Goal: Information Seeking & Learning: Check status

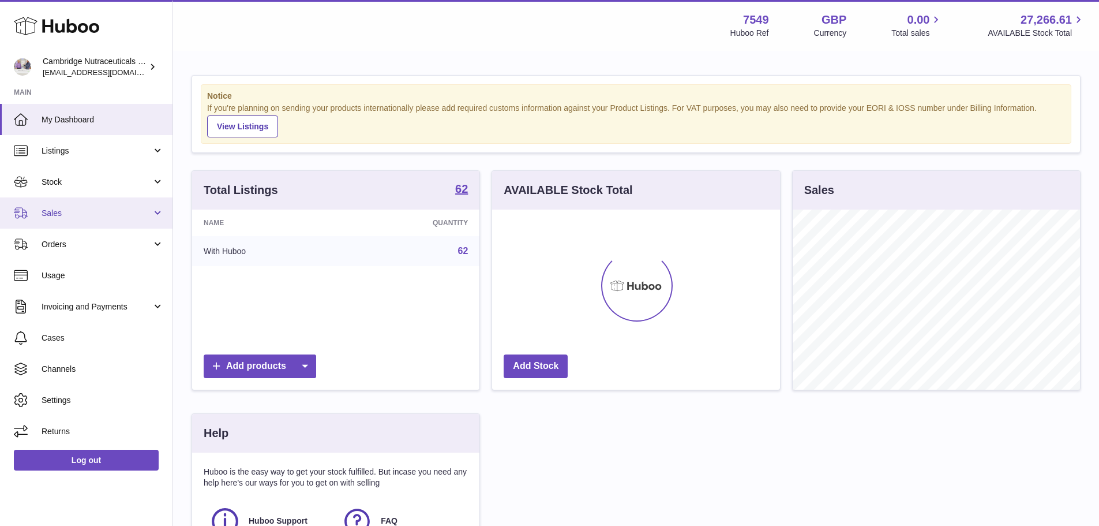
scroll to position [180, 288]
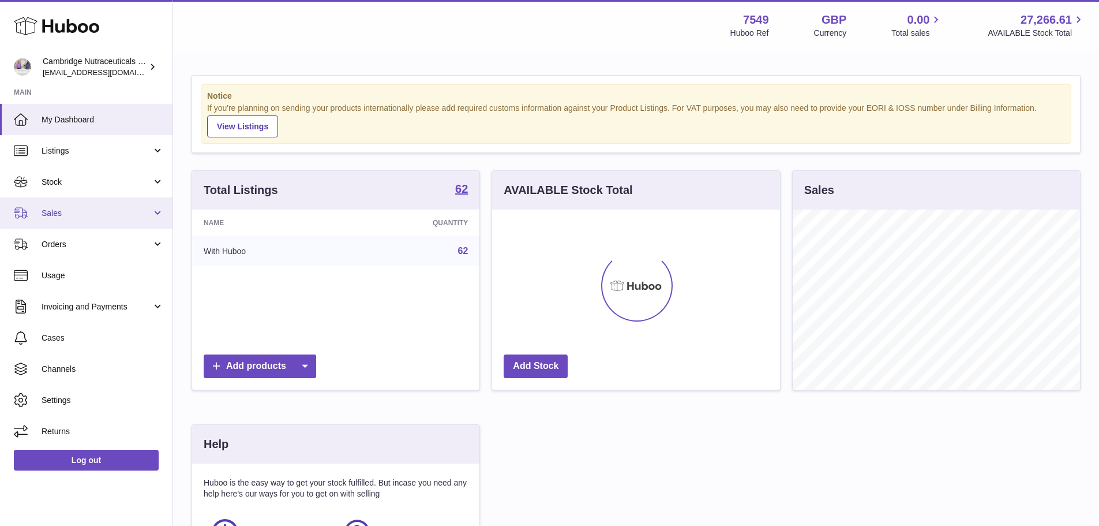
click at [82, 211] on span "Sales" at bounding box center [97, 213] width 110 height 11
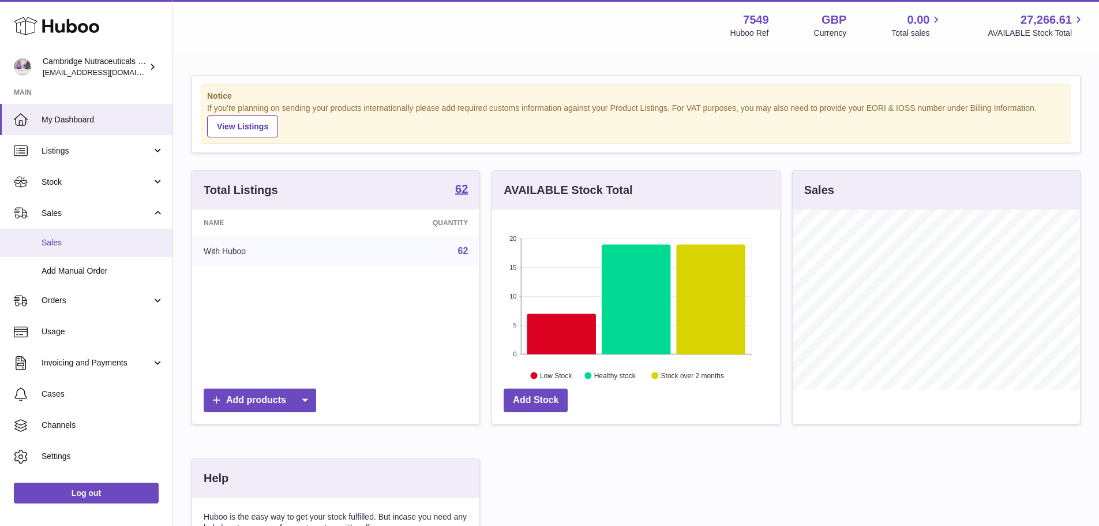
click at [76, 234] on link "Sales" at bounding box center [86, 243] width 173 height 28
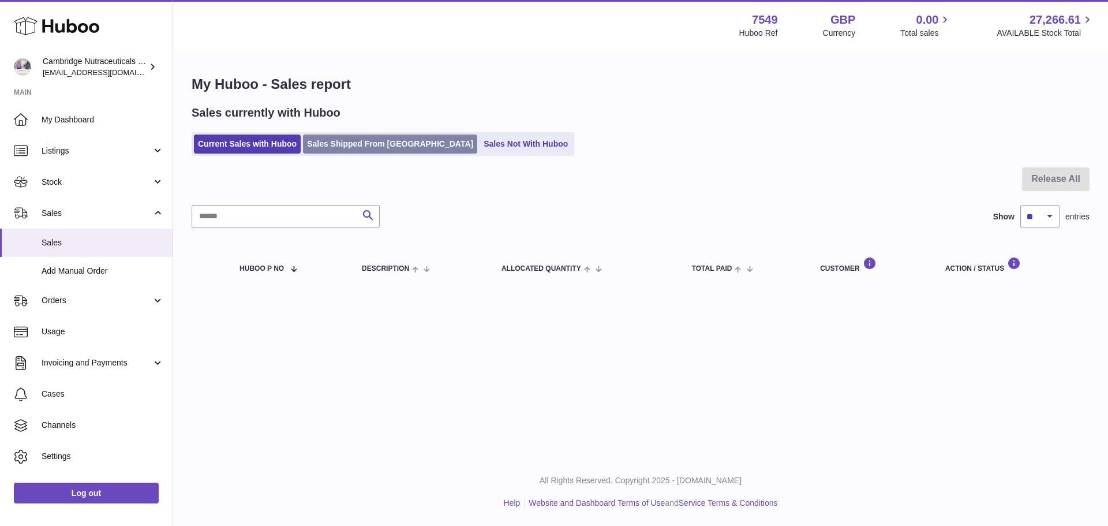
click at [390, 145] on link "Sales Shipped From [GEOGRAPHIC_DATA]" at bounding box center [390, 143] width 174 height 19
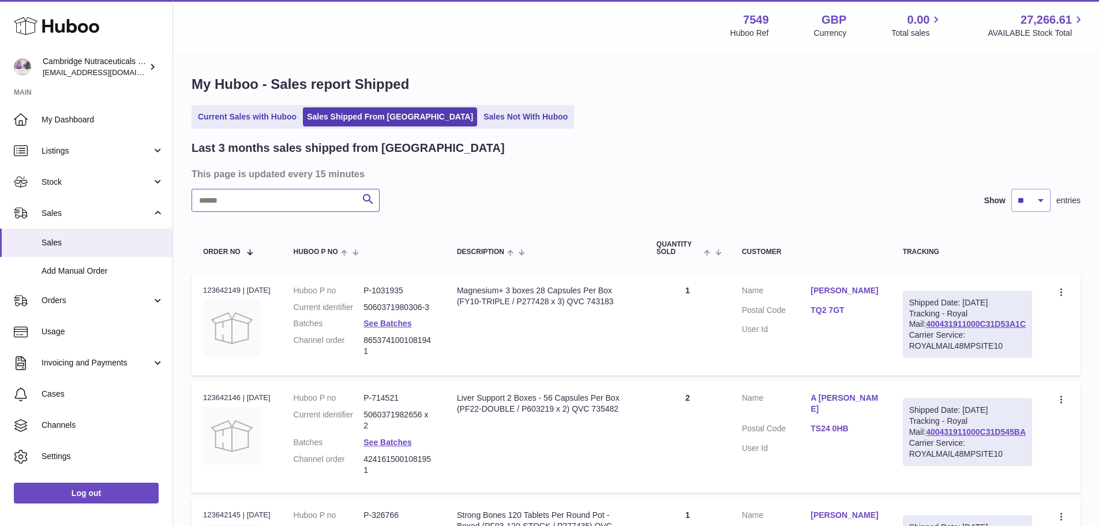
click at [285, 197] on input "text" at bounding box center [286, 200] width 188 height 23
click at [310, 205] on input "text" at bounding box center [286, 200] width 188 height 23
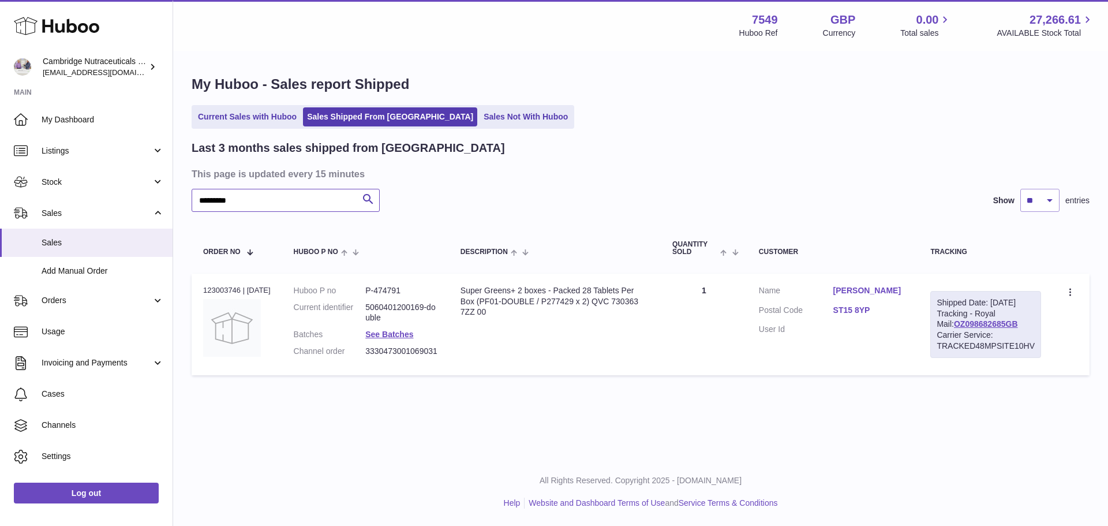
type input "*********"
click at [212, 287] on div "Order no 123003746 | [DATE]" at bounding box center [237, 290] width 68 height 10
copy div "123003746"
drag, startPoint x: 258, startPoint y: 203, endPoint x: 180, endPoint y: 186, distance: 79.7
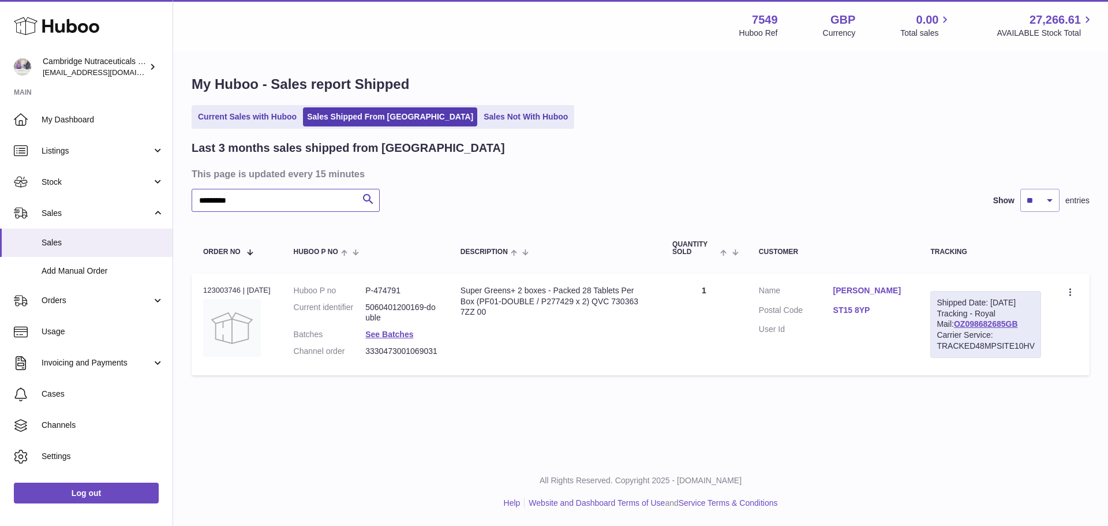
click at [189, 190] on div "My Huboo - Sales report Shipped Current Sales with Huboo Sales Shipped From [GE…" at bounding box center [640, 228] width 935 height 352
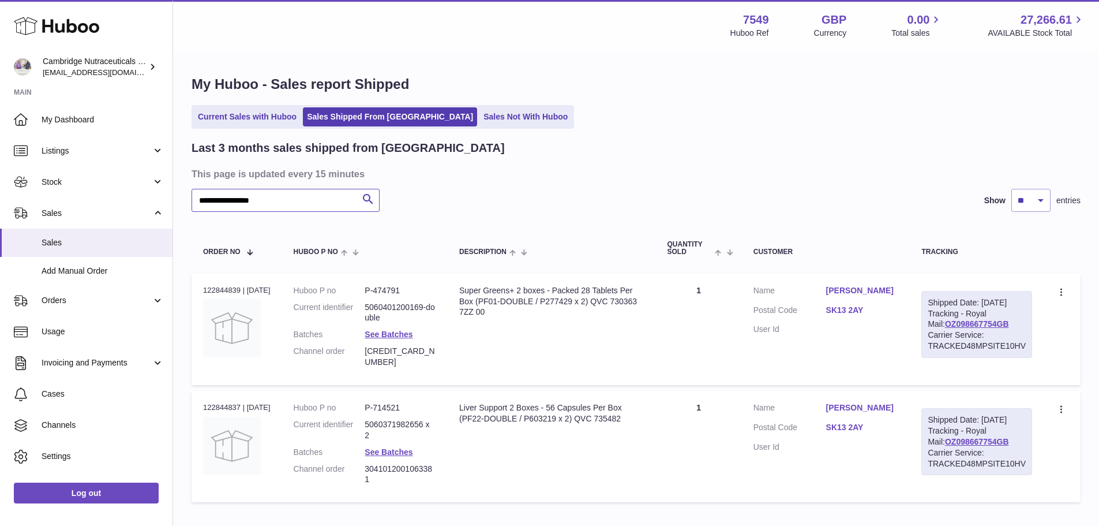
type input "**********"
click at [218, 291] on div "Order no 122844839 | [DATE]" at bounding box center [237, 290] width 68 height 10
copy div "122844839"
drag, startPoint x: 274, startPoint y: 197, endPoint x: 183, endPoint y: 190, distance: 90.9
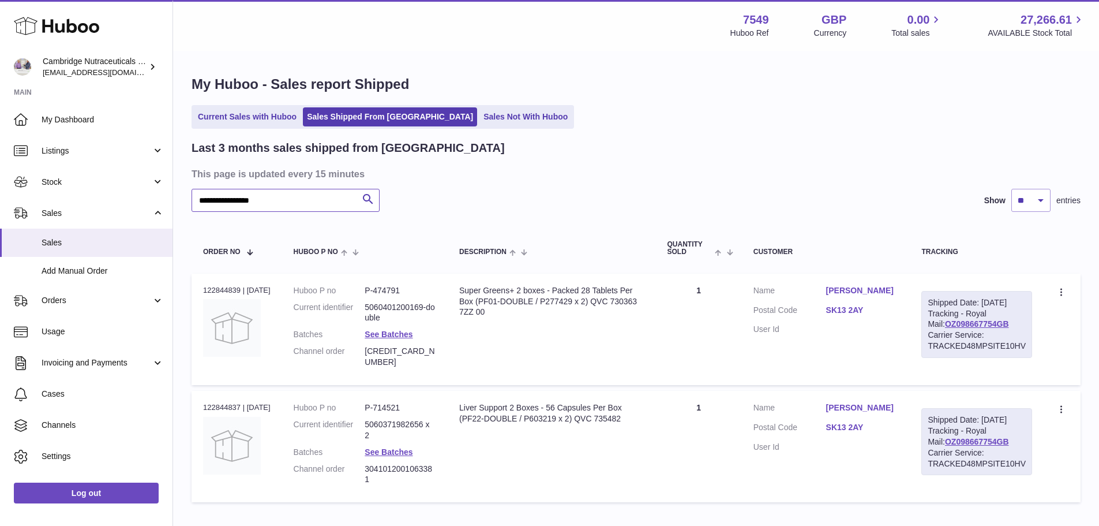
click at [183, 190] on div "**********" at bounding box center [636, 291] width 926 height 479
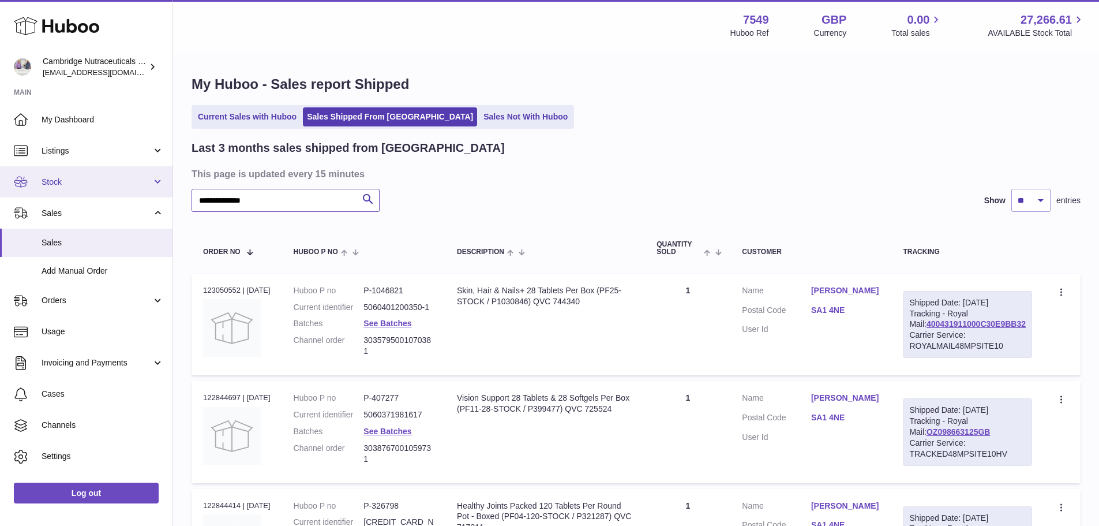
type input "**********"
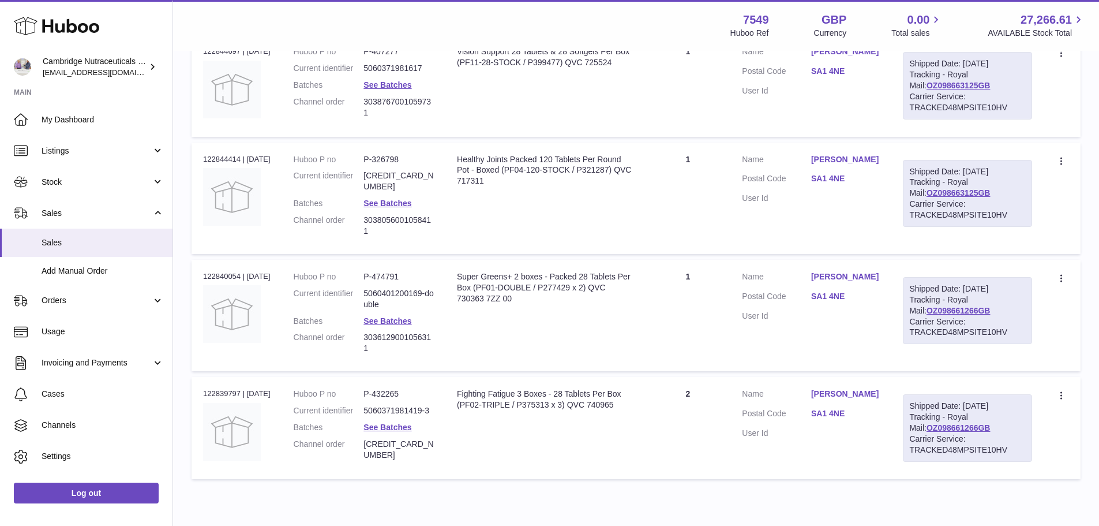
scroll to position [404, 0]
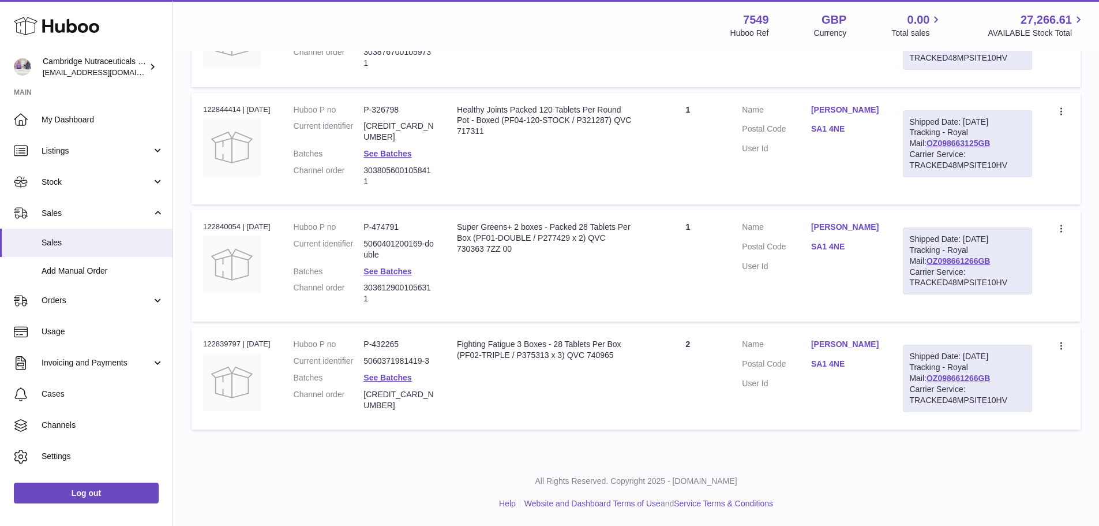
click at [221, 115] on div "Order no 122844414 | [DATE]" at bounding box center [237, 109] width 68 height 10
copy div "122844414"
click at [218, 232] on div "Order no 122840054 | [DATE]" at bounding box center [237, 227] width 68 height 10
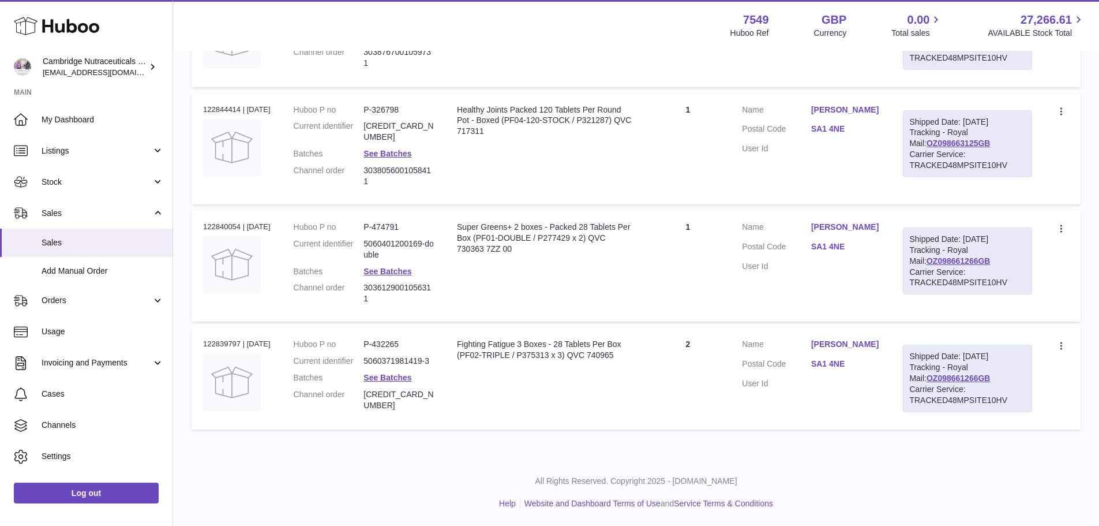
copy div "122840054"
